Goal: Communication & Community: Answer question/provide support

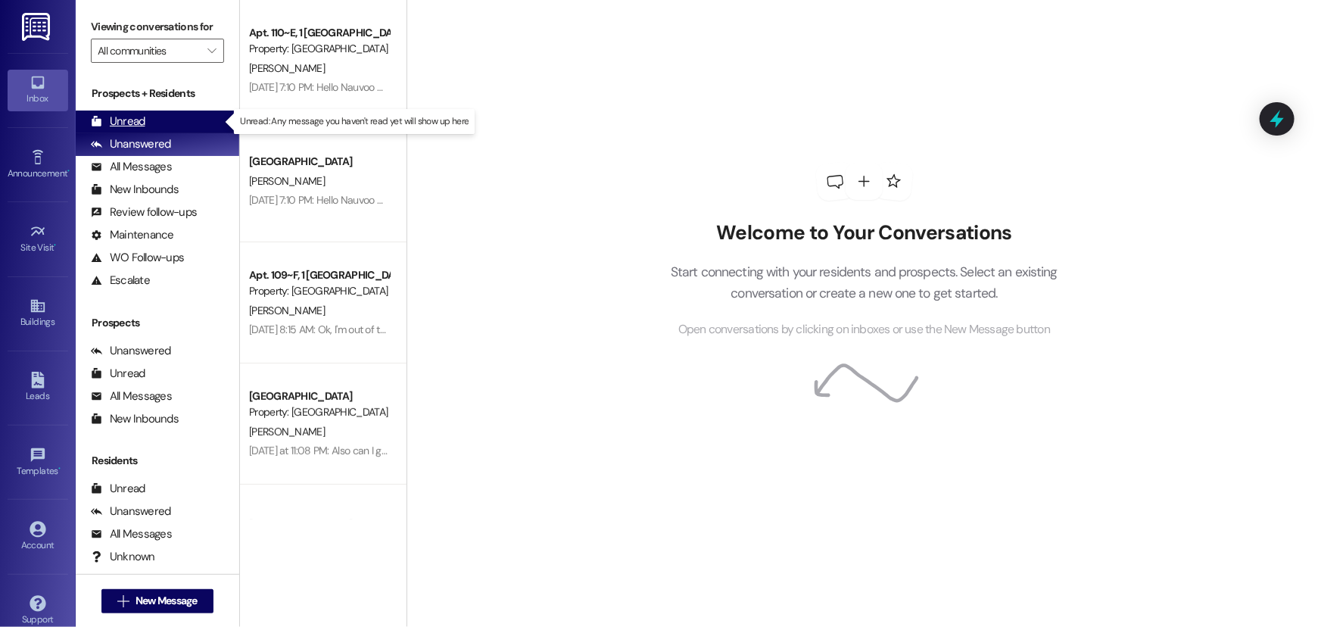
click at [143, 117] on div "Unread" at bounding box center [118, 122] width 55 height 16
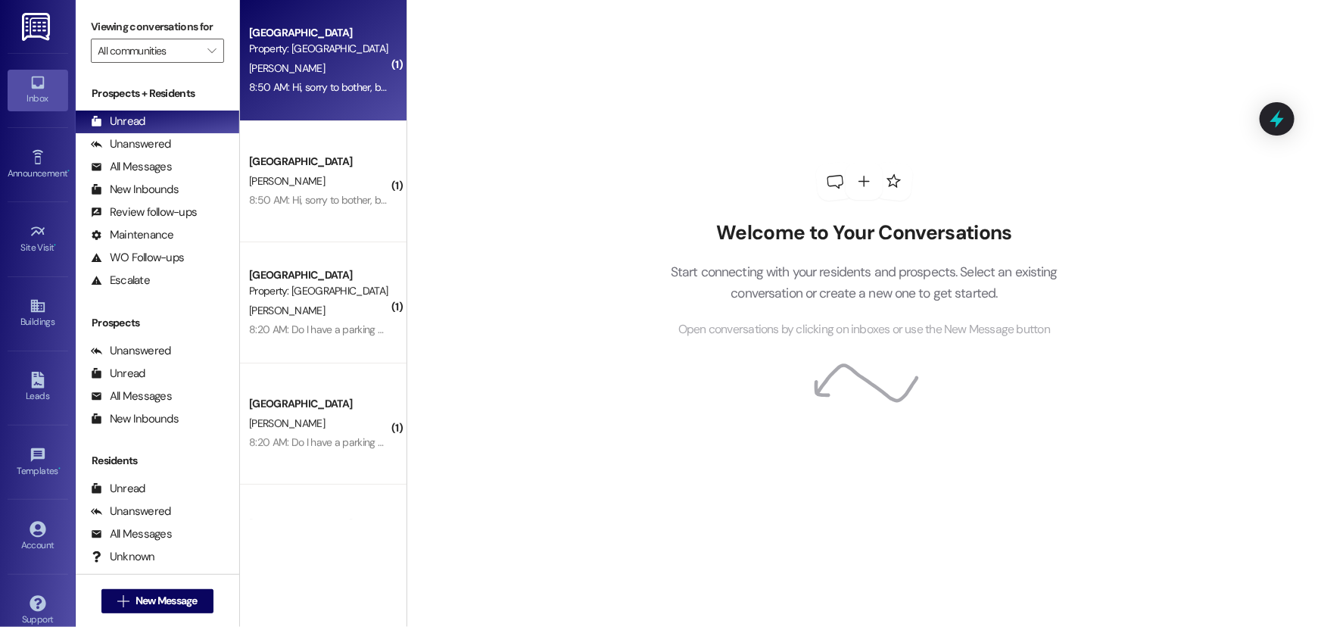
click at [292, 44] on div "Property: [GEOGRAPHIC_DATA]" at bounding box center [319, 49] width 140 height 16
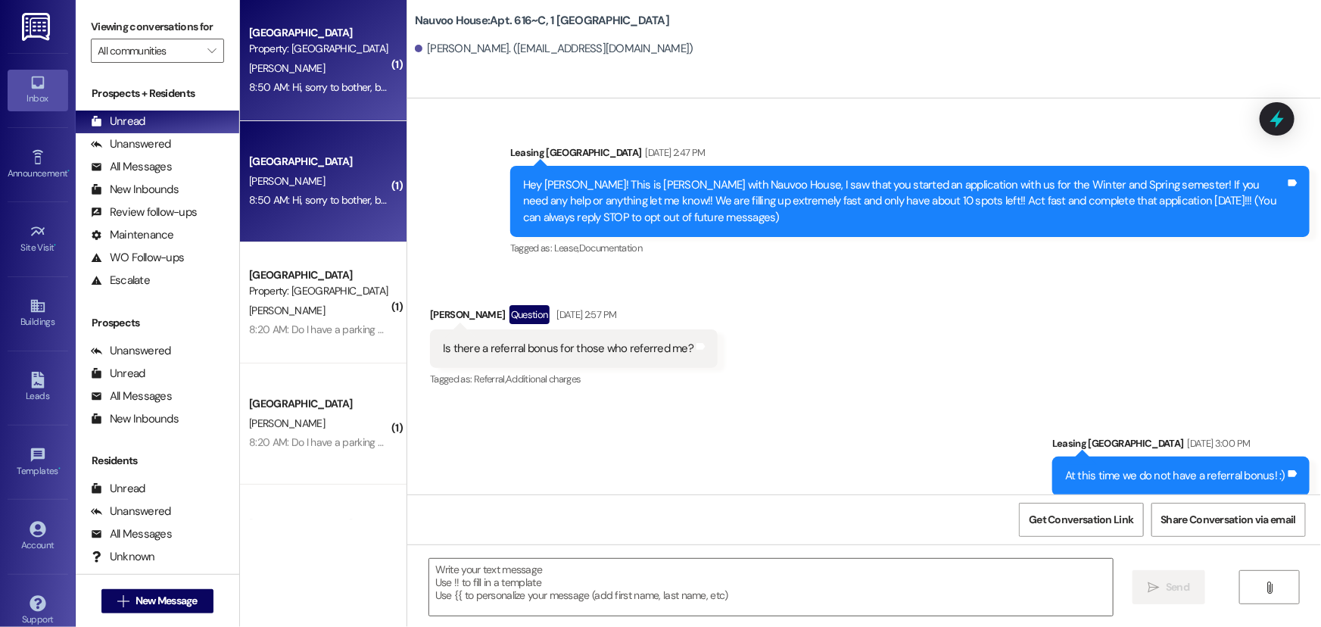
scroll to position [30844, 0]
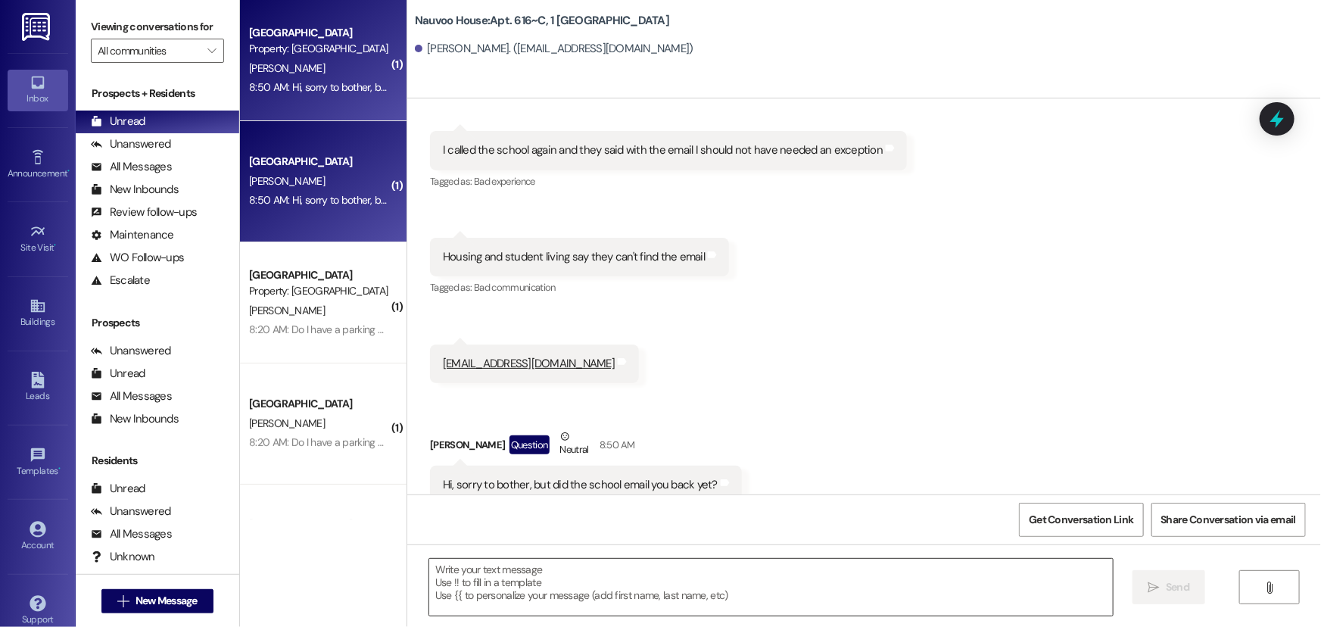
click at [491, 595] on textarea at bounding box center [771, 587] width 684 height 57
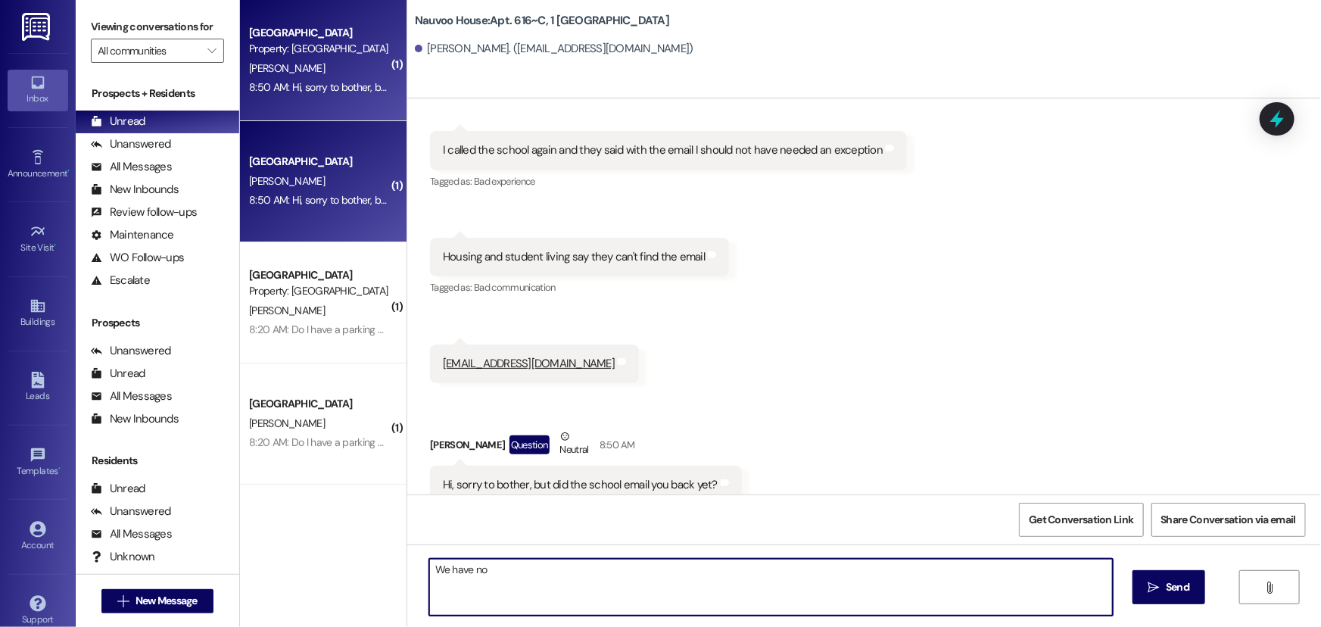
type textarea "We have not"
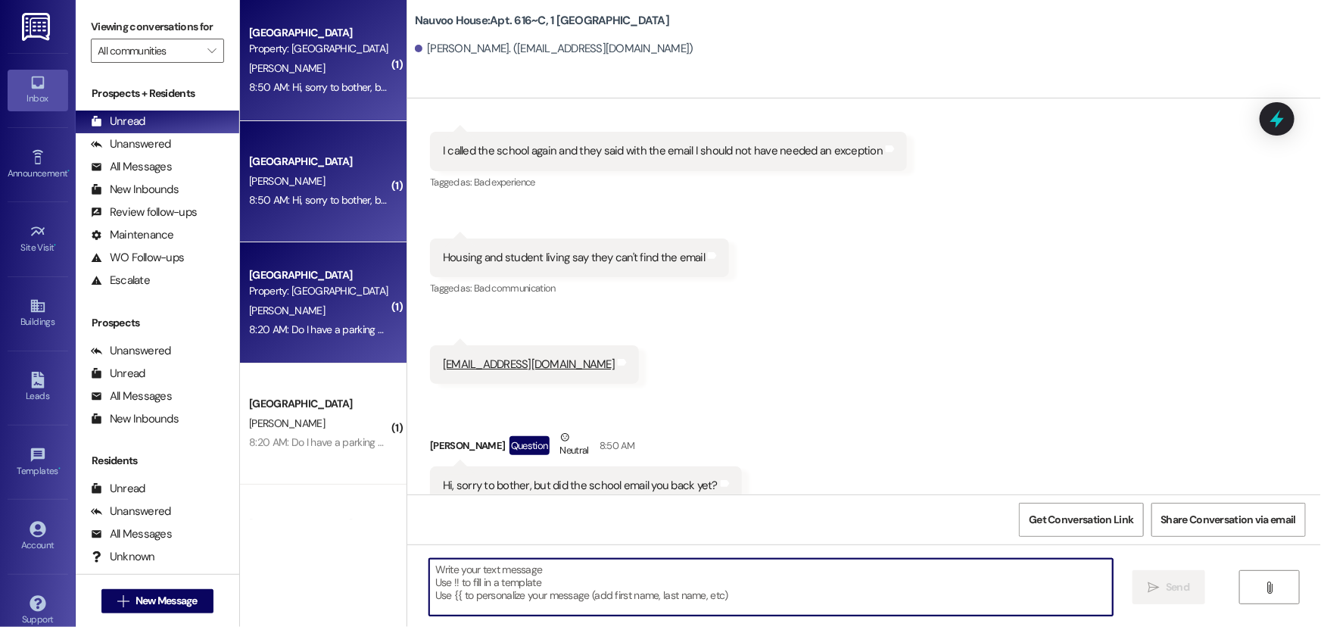
click at [345, 290] on div "Property: [GEOGRAPHIC_DATA]" at bounding box center [319, 291] width 140 height 16
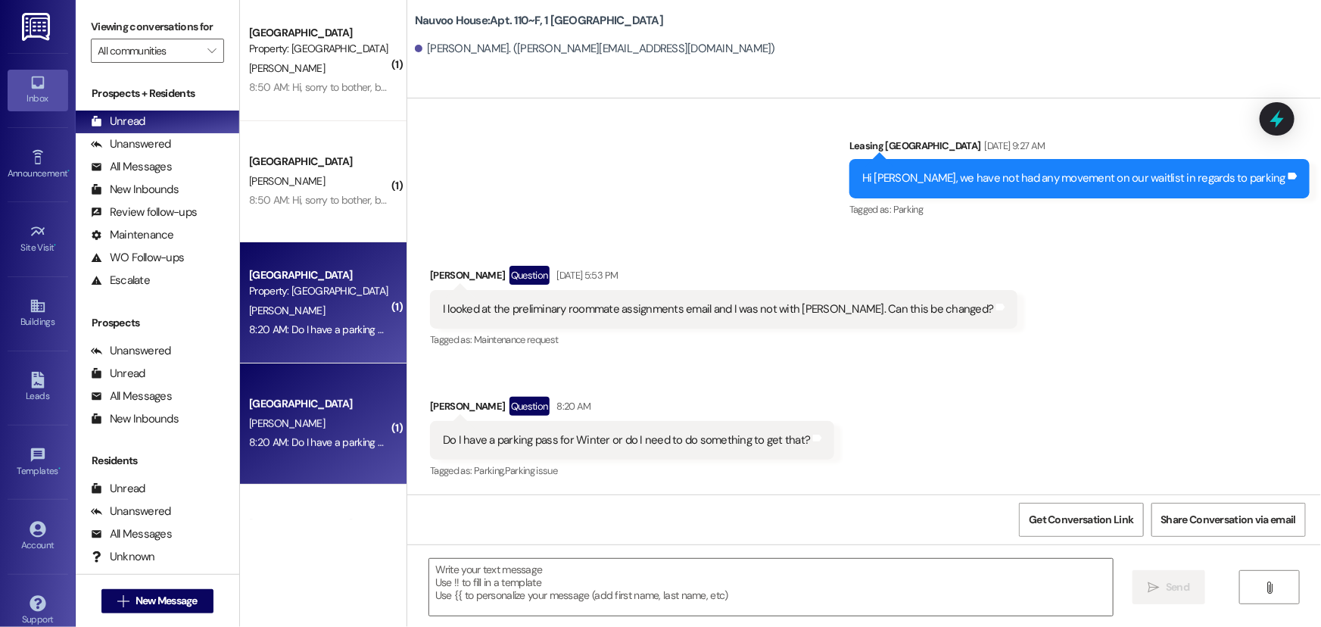
scroll to position [22049, 0]
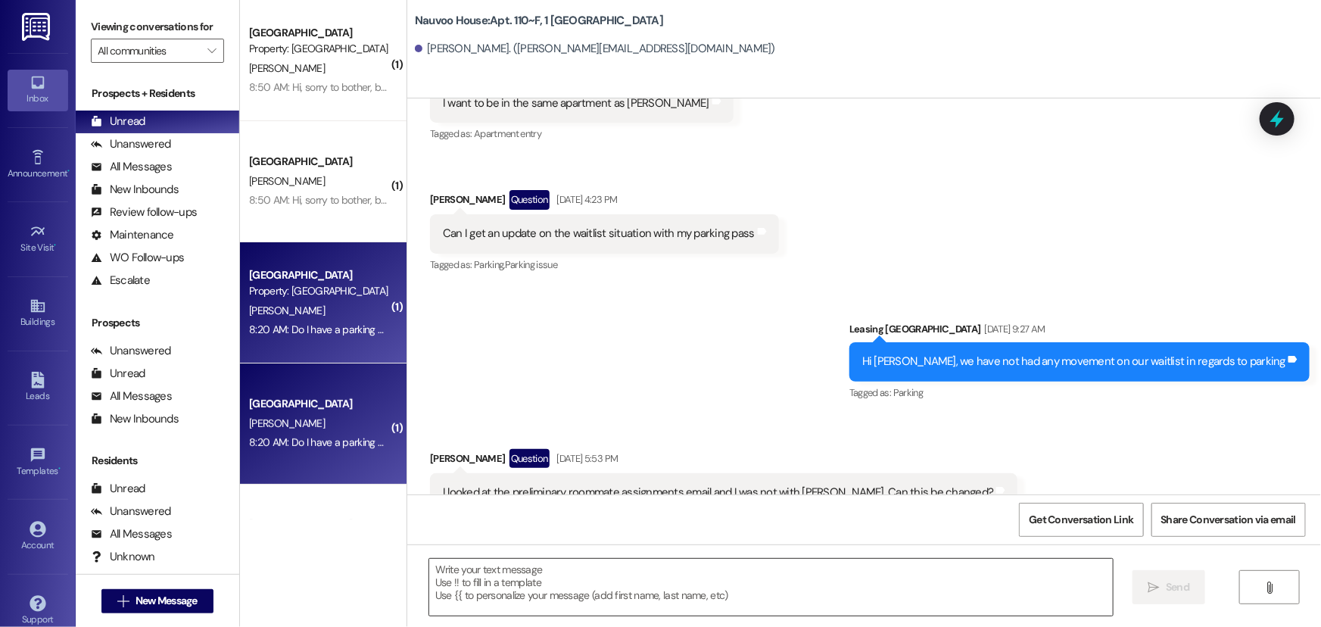
click at [469, 599] on textarea at bounding box center [771, 587] width 684 height 57
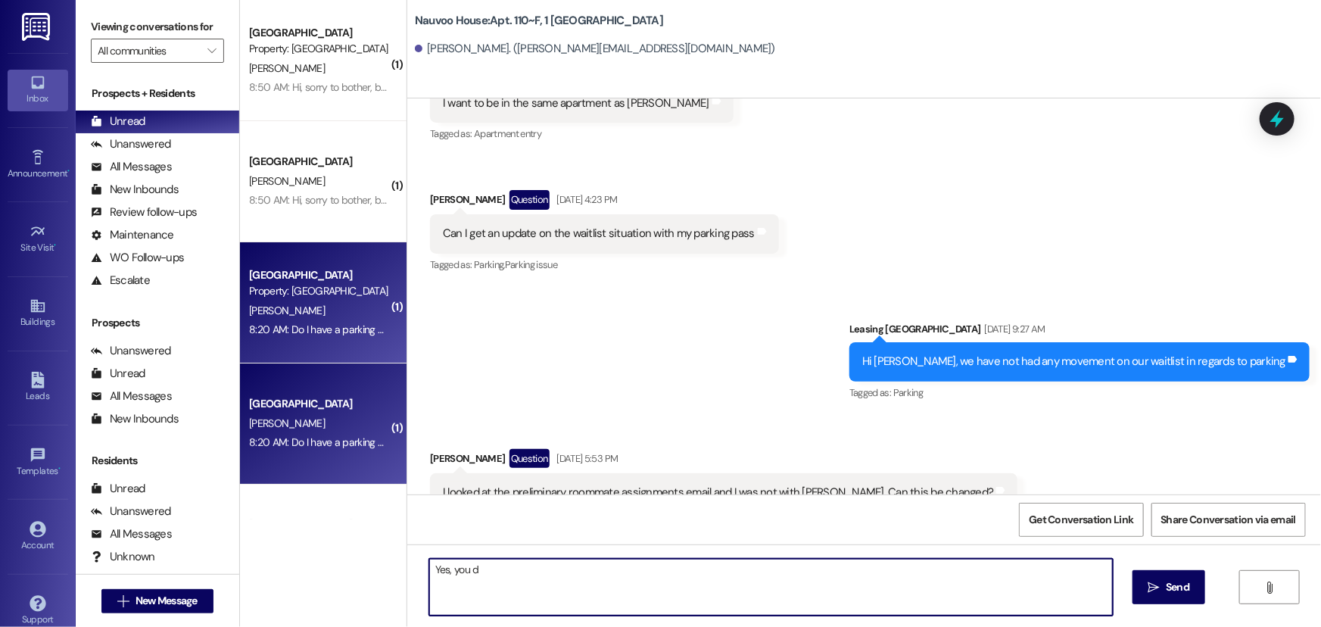
type textarea "Yes, you do"
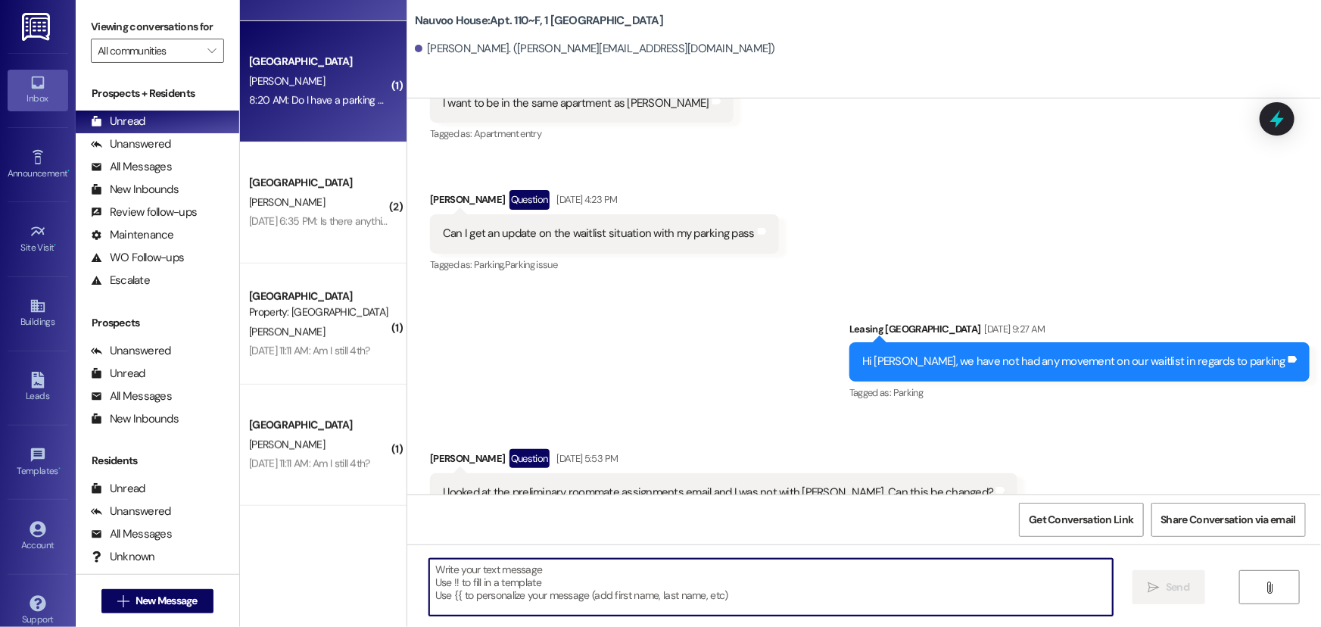
scroll to position [275, 0]
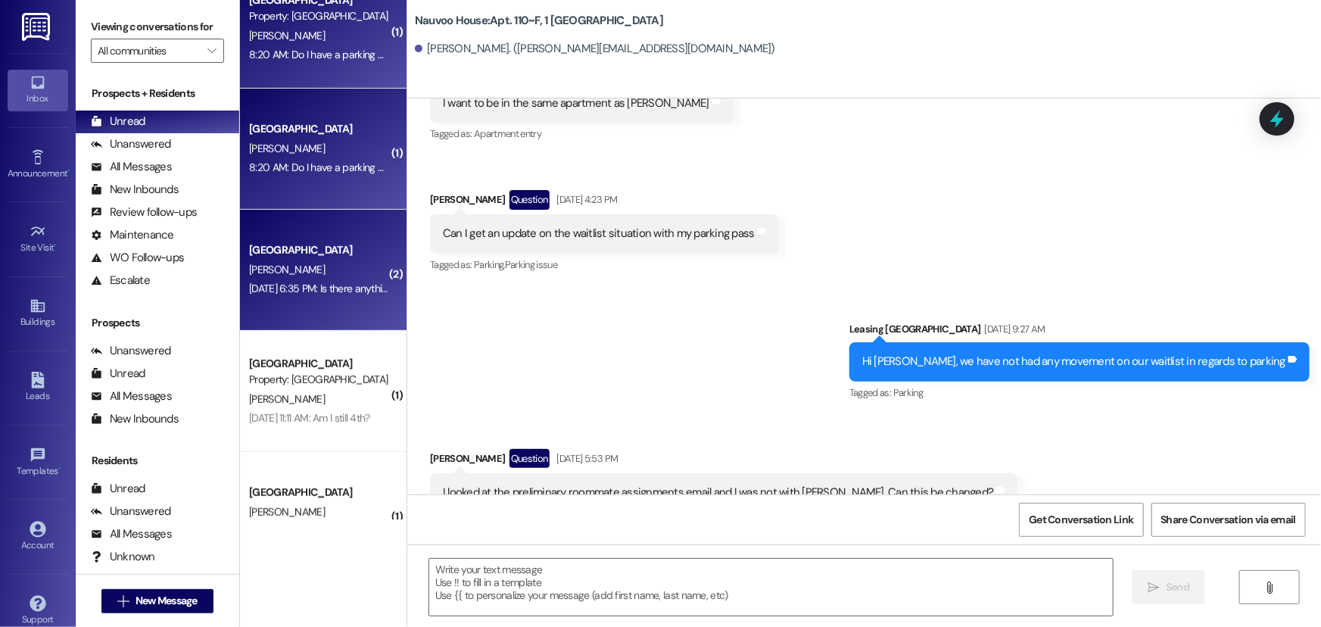
click at [307, 292] on div "[DATE] 6:35 PM: Is there anything else I need to sign?? [DATE] 6:35 PM: Is ther…" at bounding box center [366, 289] width 235 height 14
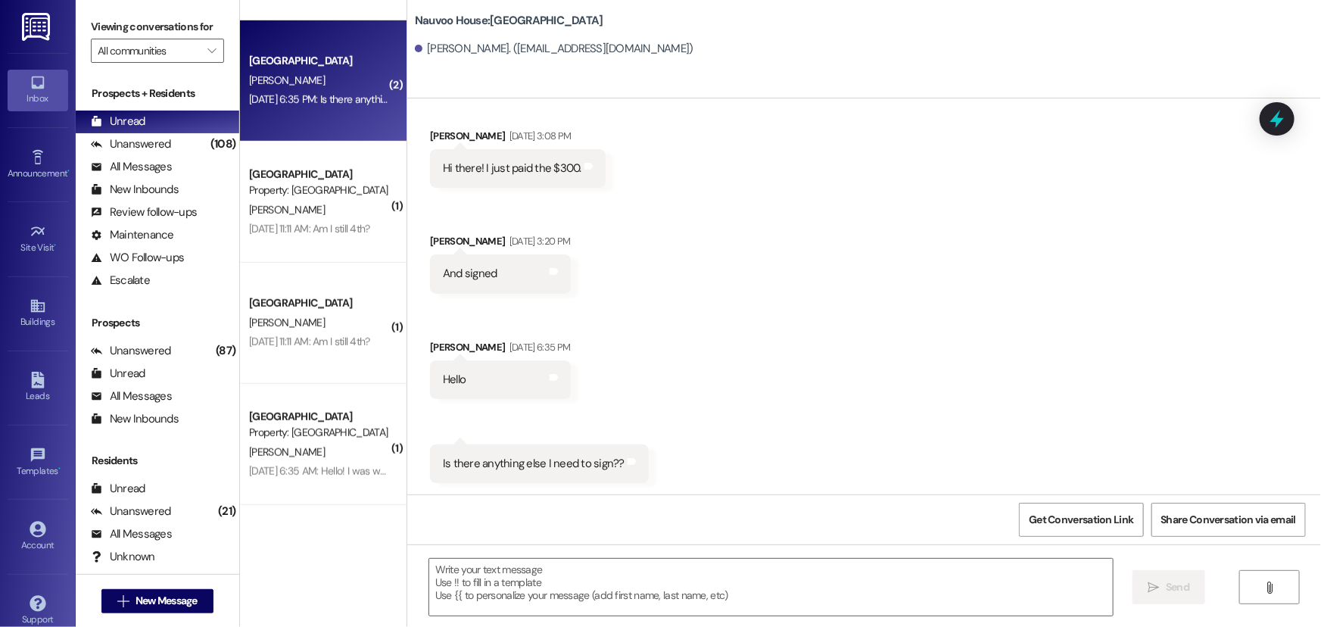
scroll to position [469, 0]
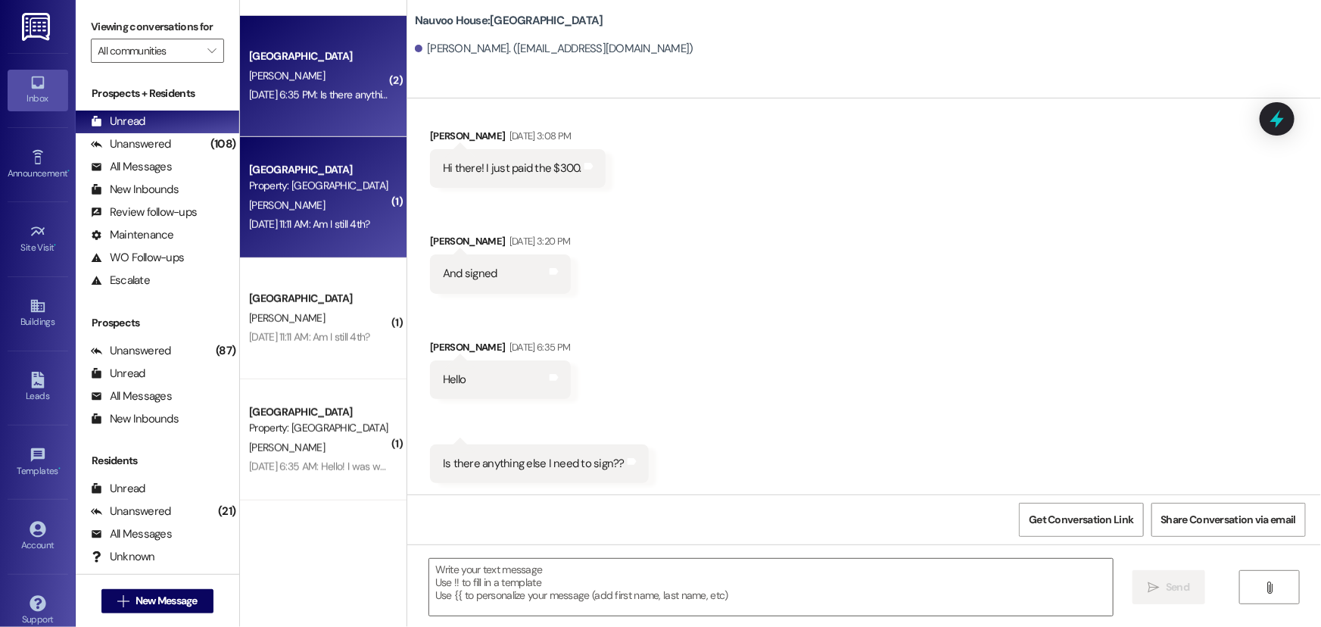
click at [303, 190] on div "Property: [GEOGRAPHIC_DATA]" at bounding box center [319, 186] width 140 height 16
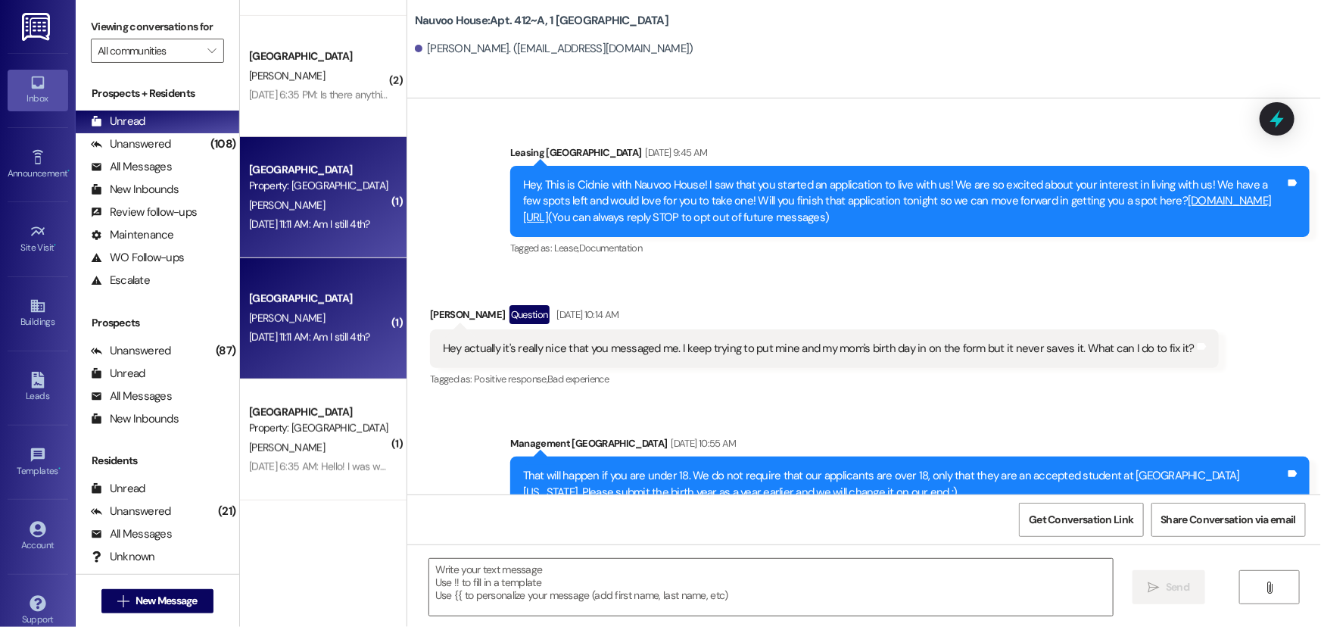
scroll to position [24352, 0]
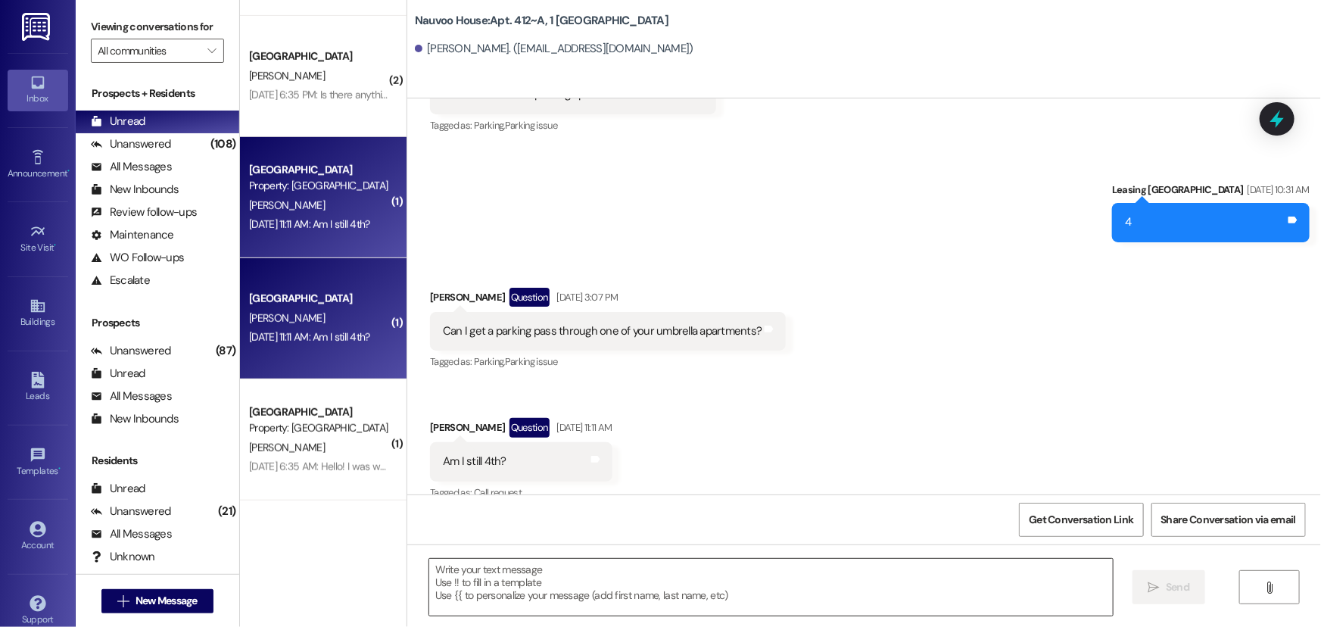
click at [462, 576] on textarea at bounding box center [771, 587] width 684 height 57
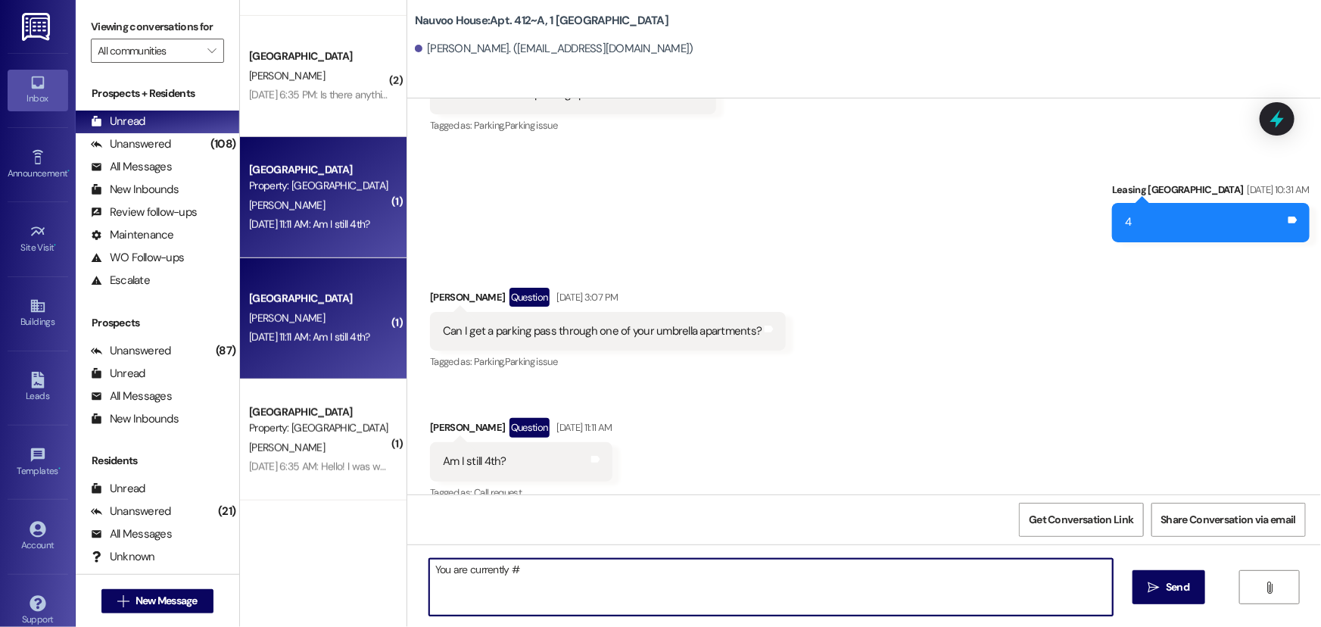
type textarea "You are currently #3"
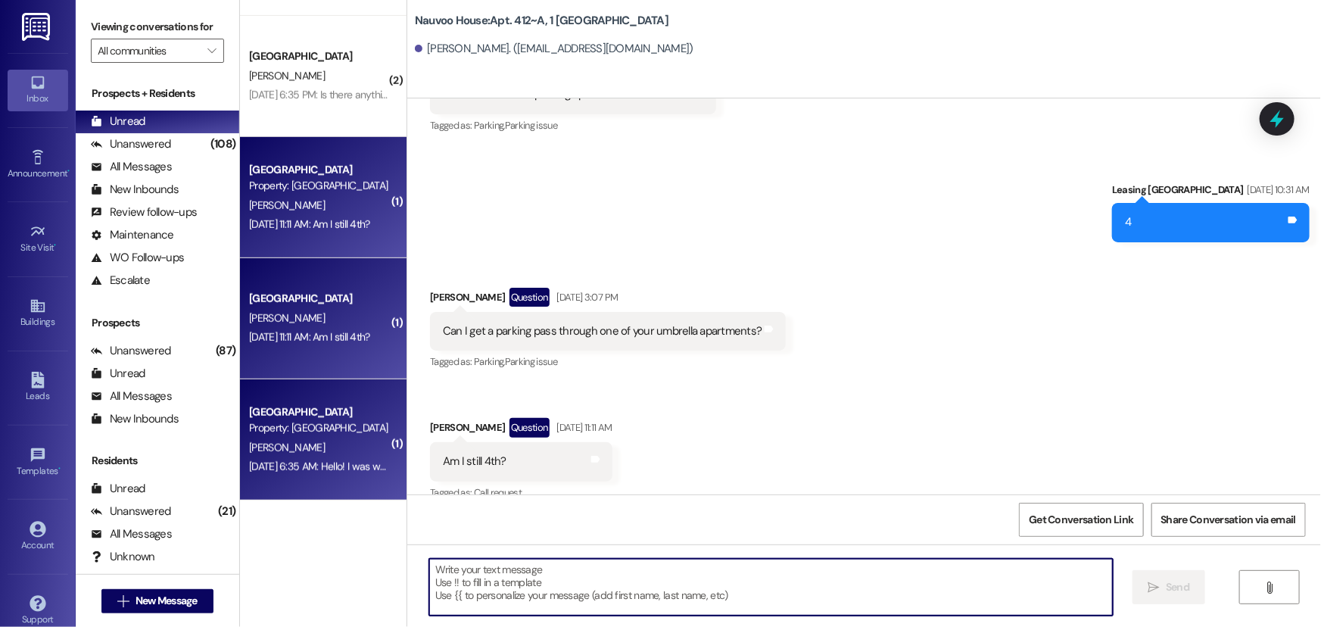
click at [282, 464] on div "[DATE] 6:35 AM: Hello! I was wondering how close I am to getting a parking pass…" at bounding box center [649, 467] width 800 height 14
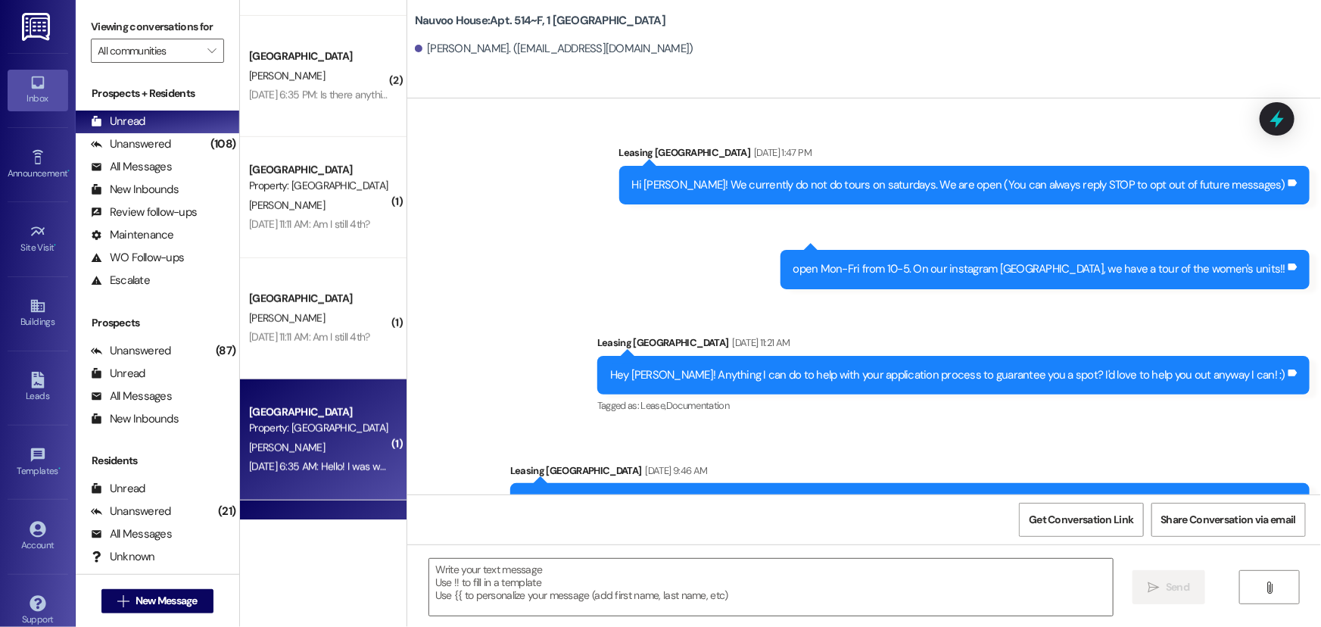
scroll to position [31242, 0]
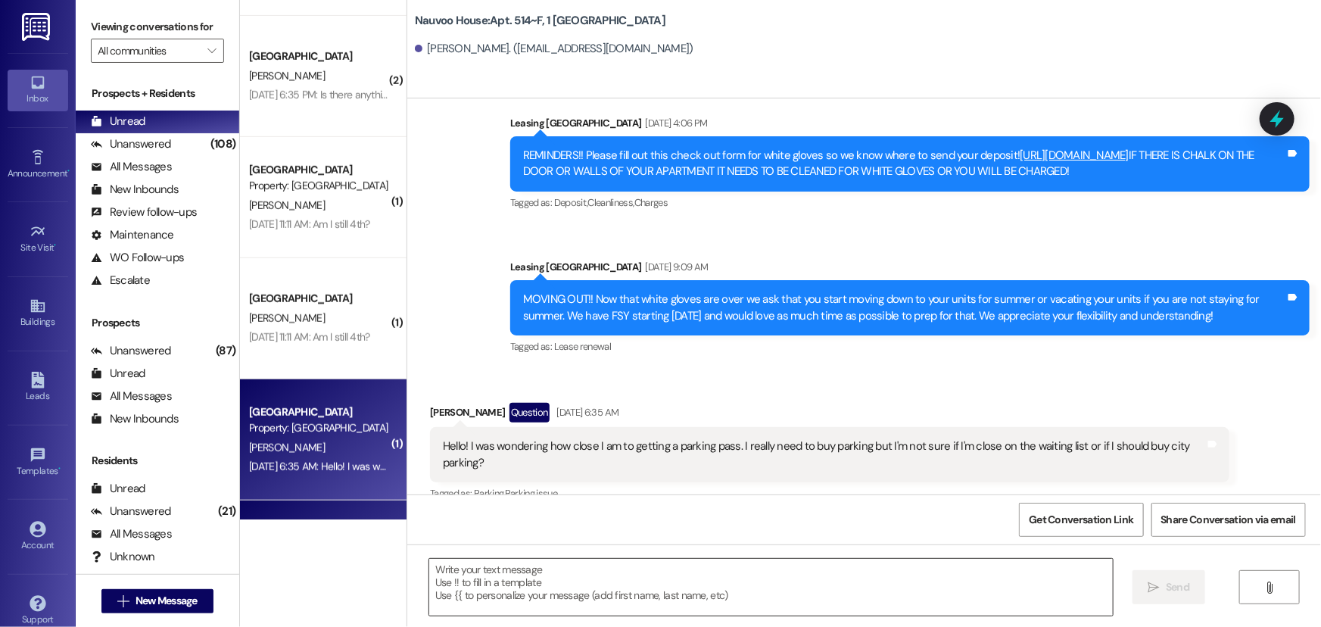
click at [466, 601] on textarea at bounding box center [771, 587] width 684 height 57
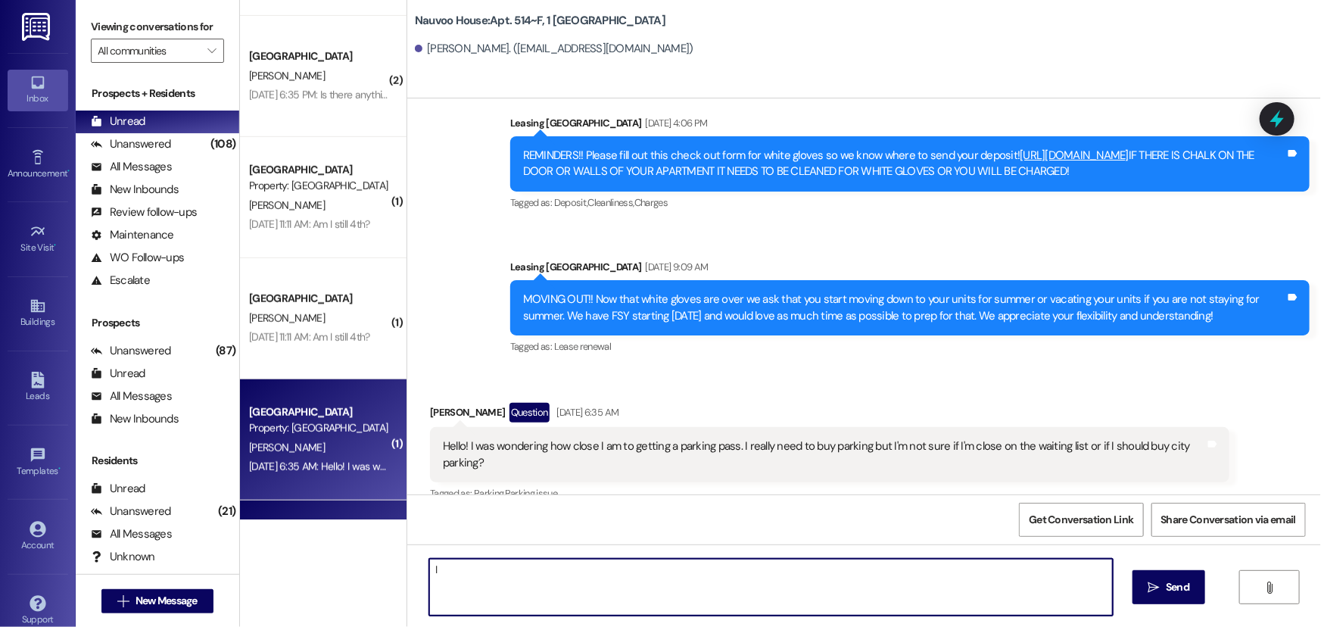
type textarea "I"
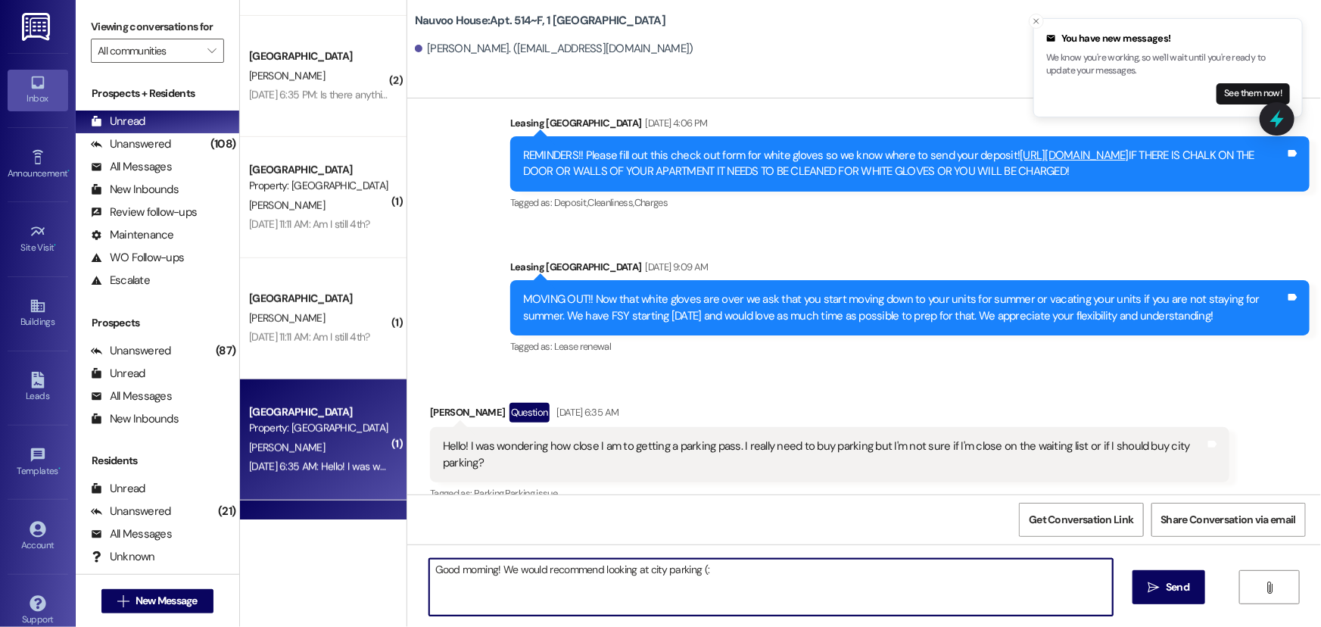
click at [694, 568] on textarea "Good morning! We would recommend looking at city parking (:" at bounding box center [771, 587] width 684 height 57
type textarea "Good morning! We would recommend looking at city parking at this time (:"
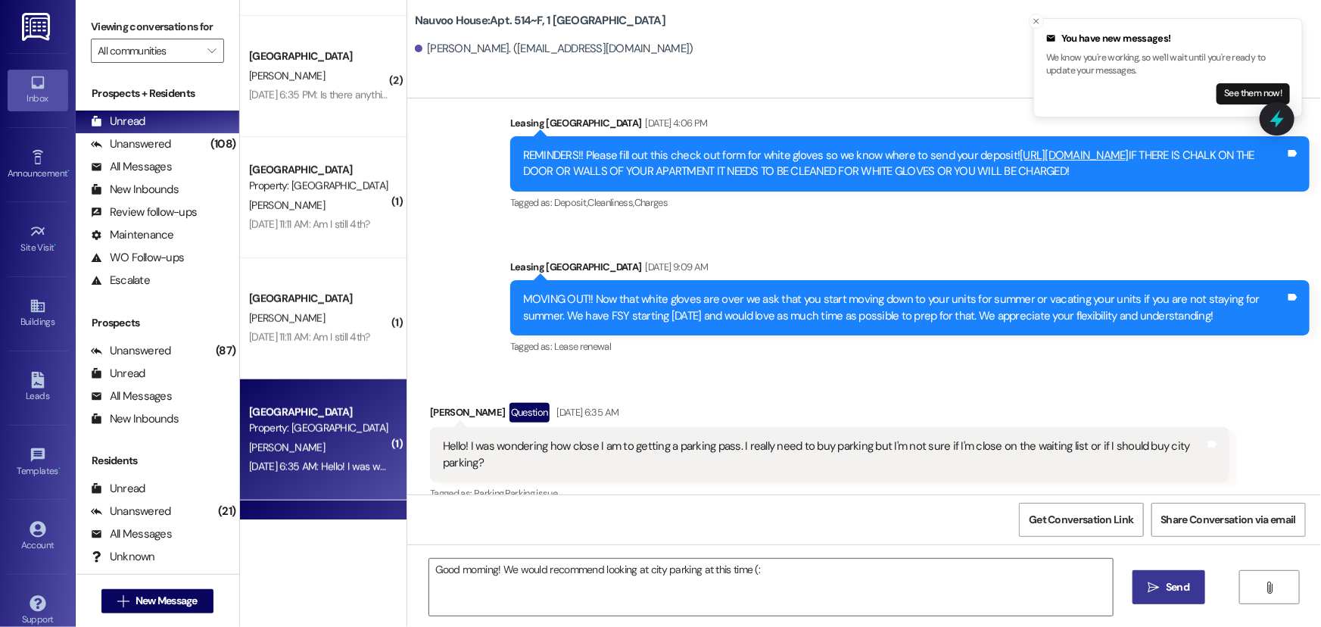
click at [1200, 594] on button " Send" at bounding box center [1169, 587] width 73 height 34
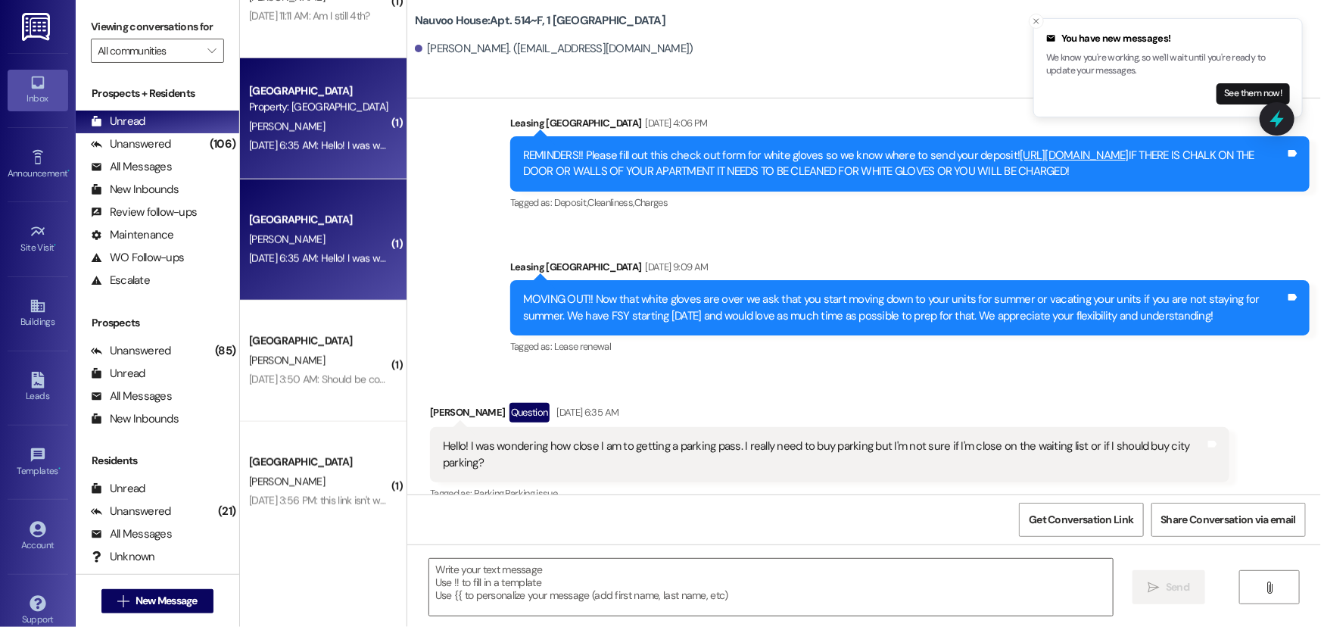
scroll to position [813, 0]
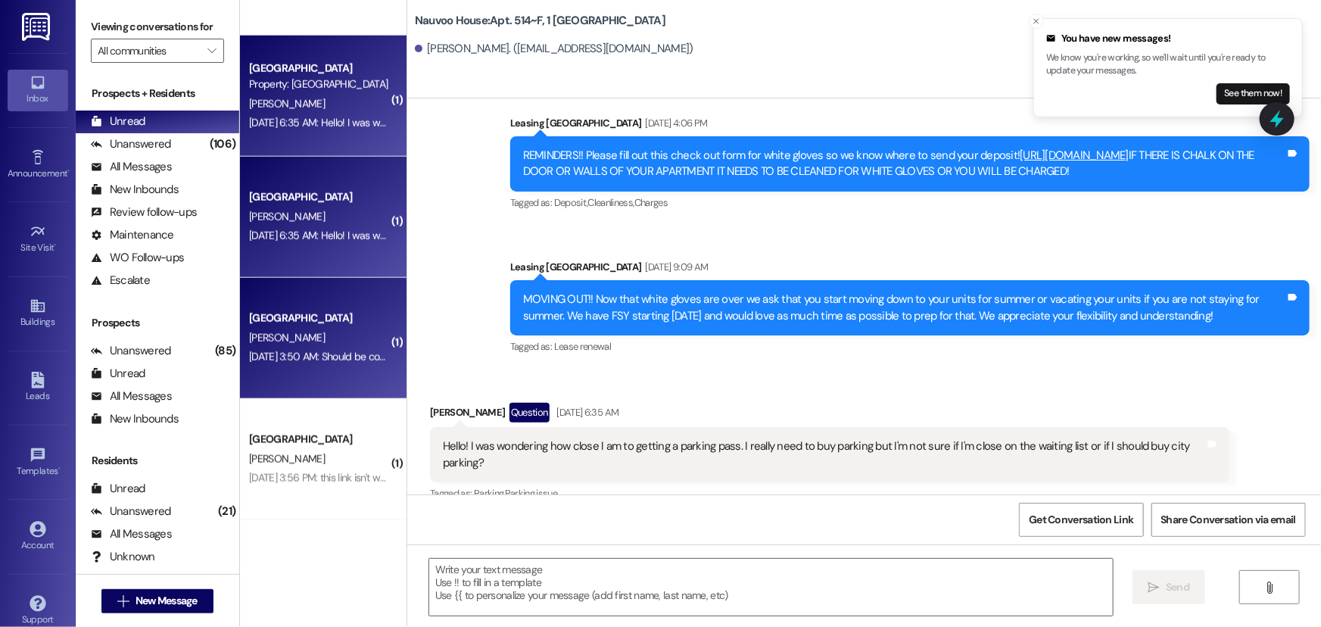
click at [282, 326] on div "[GEOGRAPHIC_DATA]" at bounding box center [319, 318] width 140 height 16
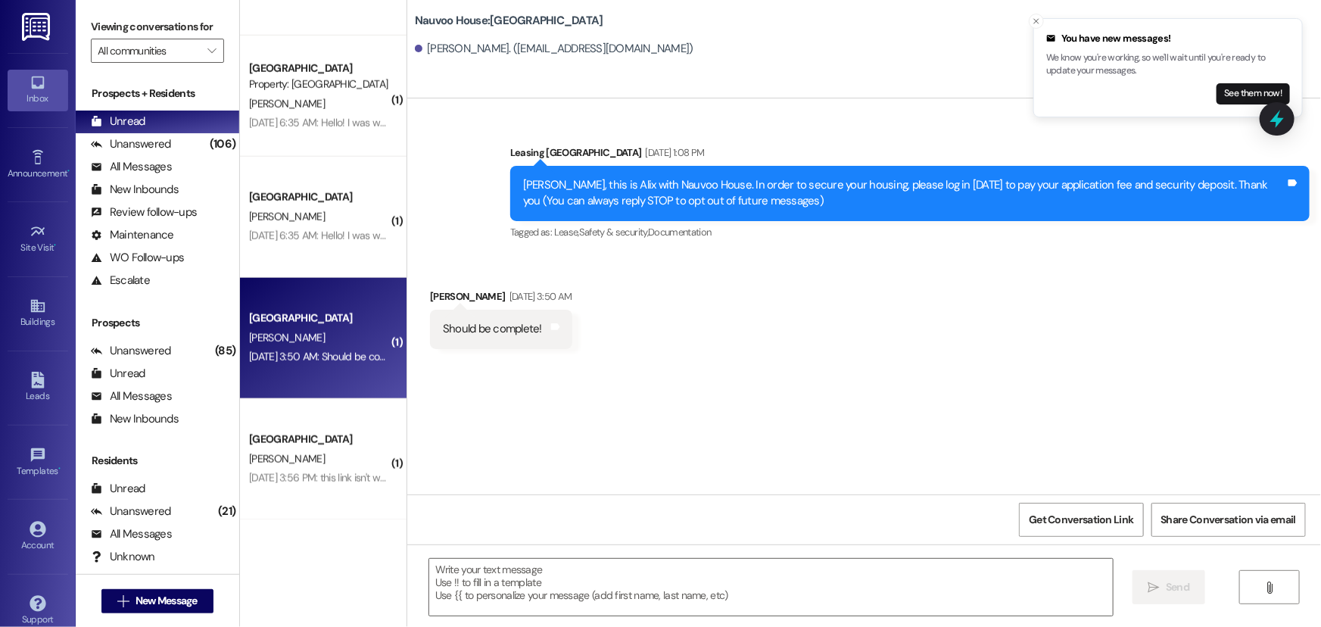
scroll to position [0, 0]
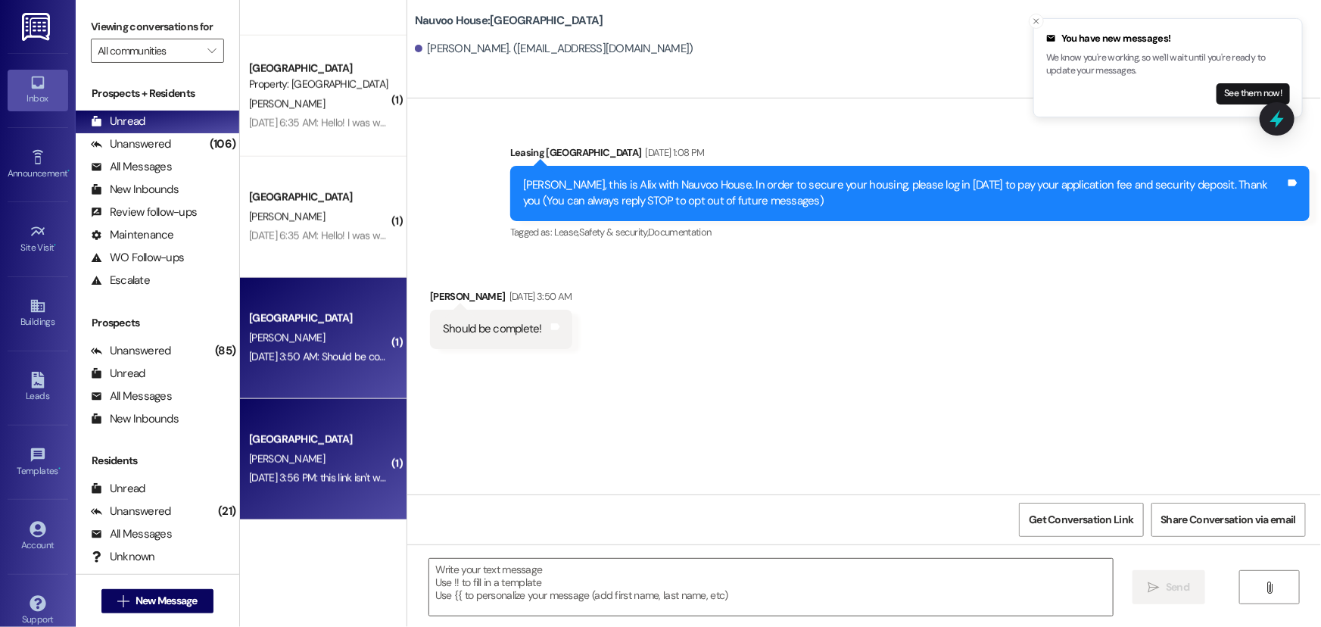
click at [285, 457] on div "[PERSON_NAME]" at bounding box center [319, 459] width 143 height 19
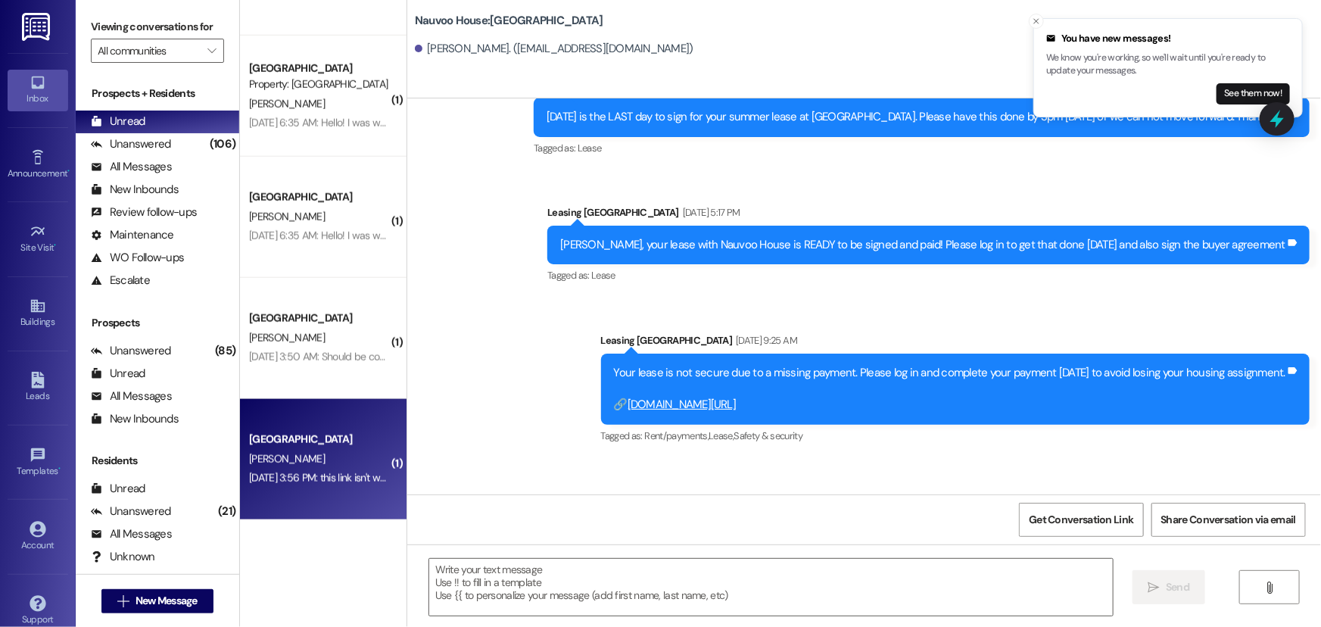
scroll to position [281, 0]
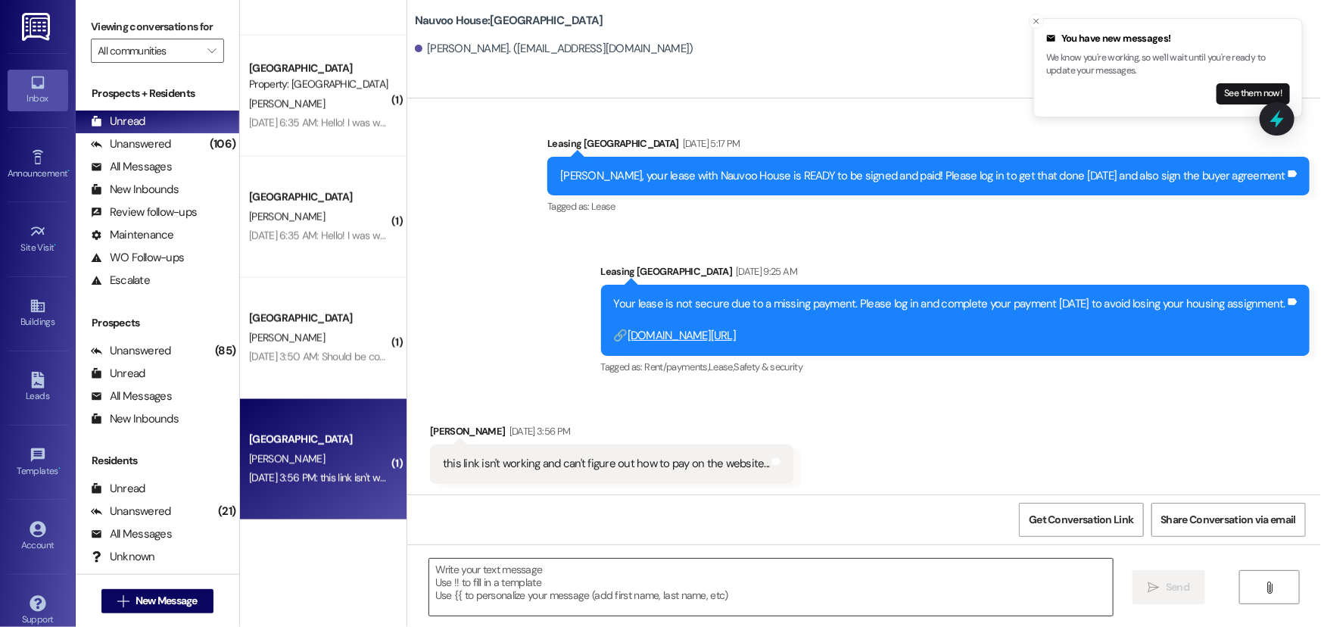
click at [537, 579] on textarea at bounding box center [771, 587] width 684 height 57
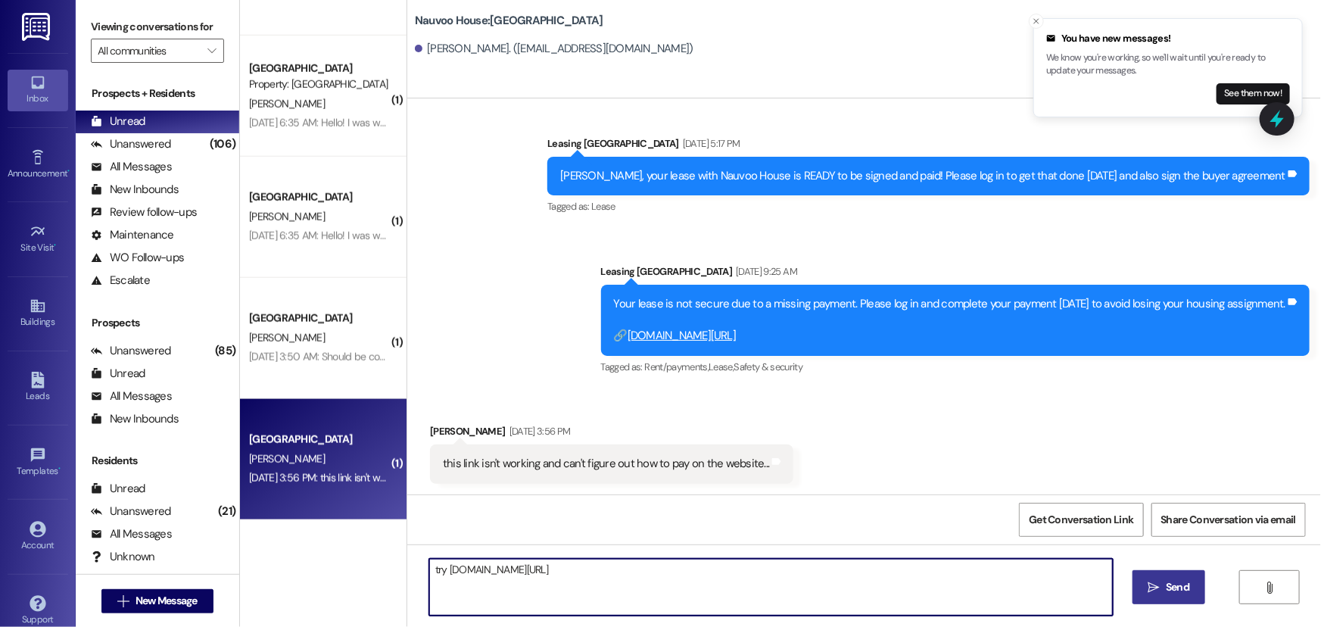
type textarea "try [DOMAIN_NAME][URL]"
click at [1160, 589] on span " Send" at bounding box center [1170, 587] width 48 height 16
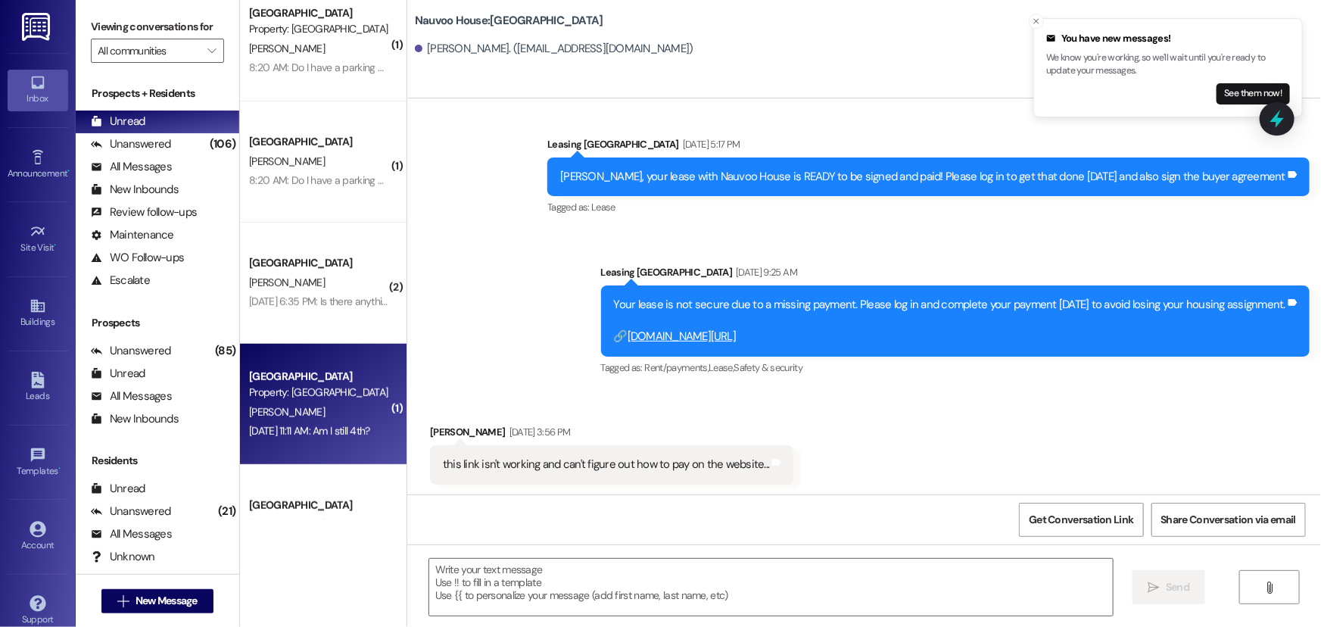
scroll to position [0, 0]
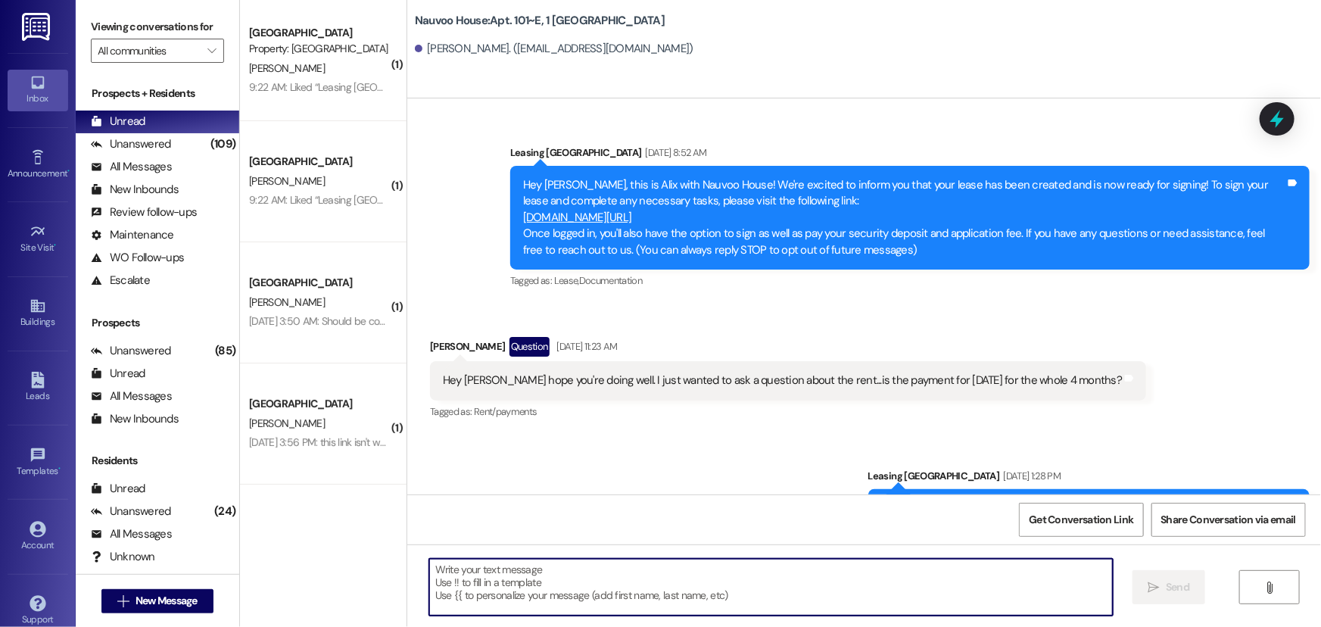
scroll to position [6524, 0]
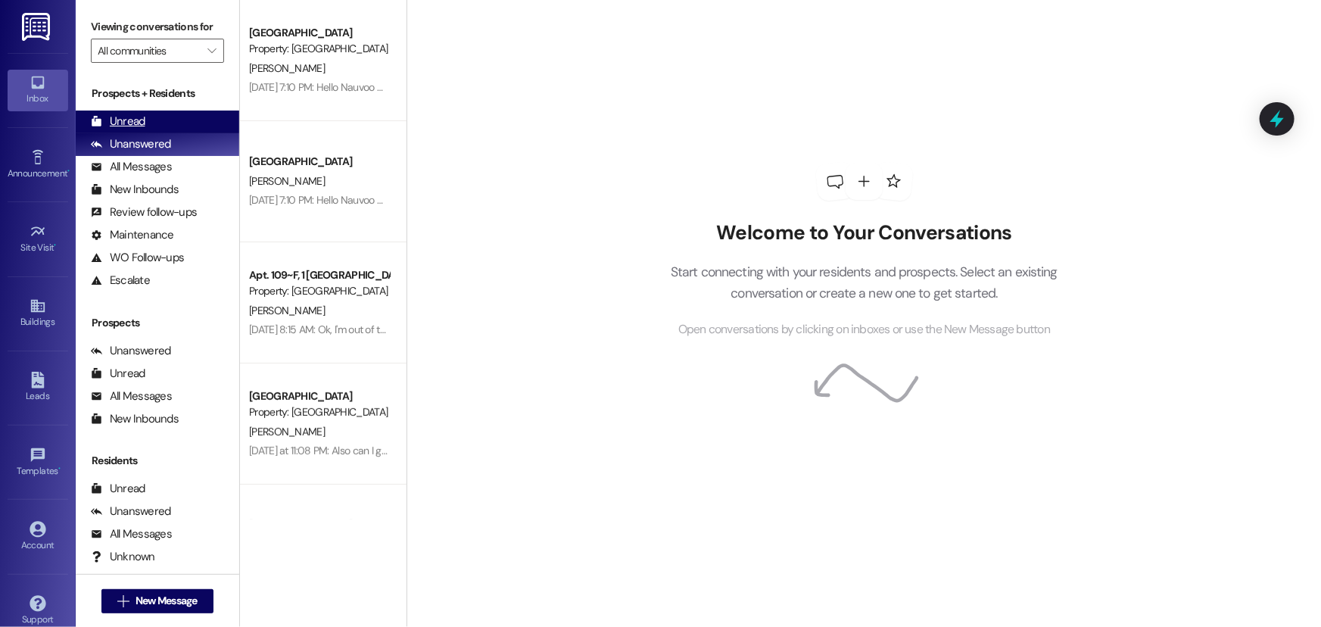
click at [143, 116] on div "Unread" at bounding box center [118, 122] width 55 height 16
